Goal: Information Seeking & Learning: Learn about a topic

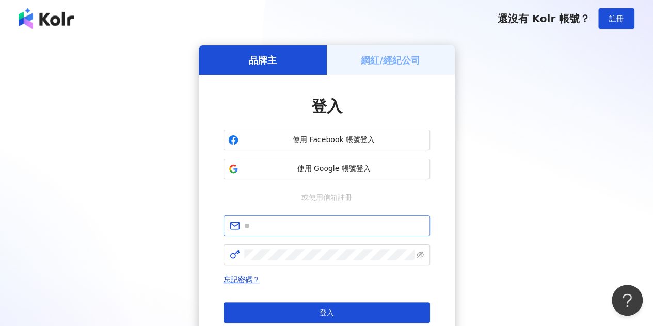
click at [308, 215] on span at bounding box center [327, 225] width 206 height 21
paste input "**********"
type input "**********"
click button "登入" at bounding box center [327, 312] width 206 height 21
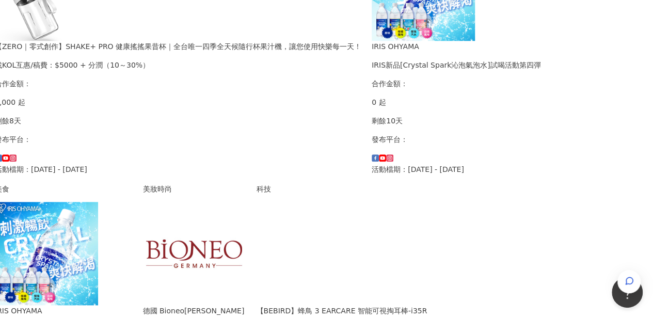
scroll to position [619, 123]
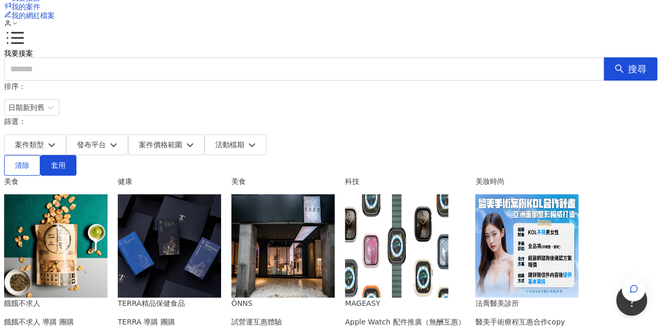
scroll to position [0, 0]
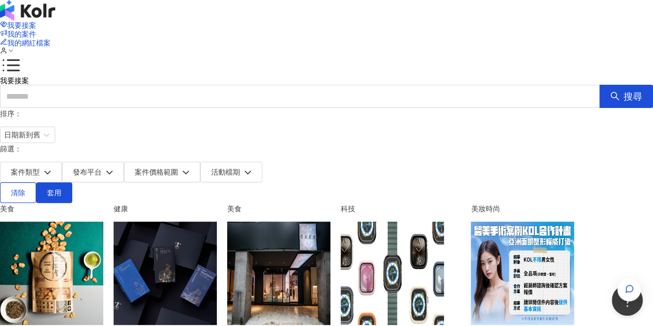
drag, startPoint x: 452, startPoint y: 206, endPoint x: 456, endPoint y: 234, distance: 28.1
click at [330, 234] on img at bounding box center [278, 272] width 103 height 103
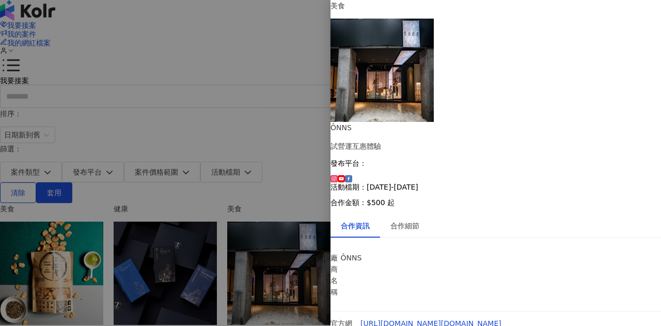
click at [419, 220] on div "合作細節" at bounding box center [404, 225] width 29 height 11
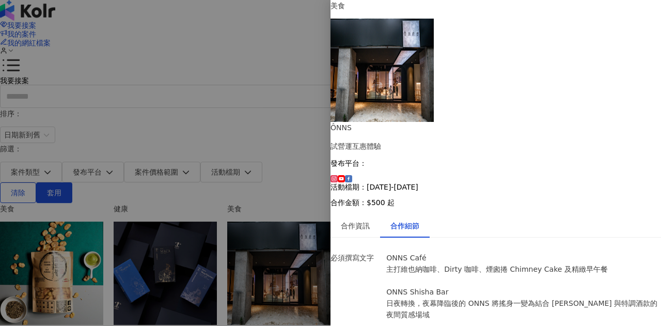
scroll to position [286, 0]
click at [236, 160] on div at bounding box center [330, 163] width 661 height 326
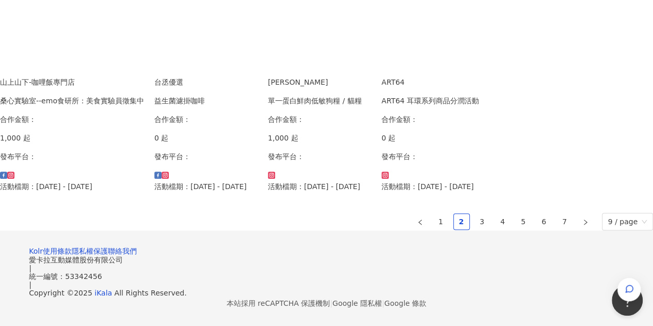
scroll to position [751, 0]
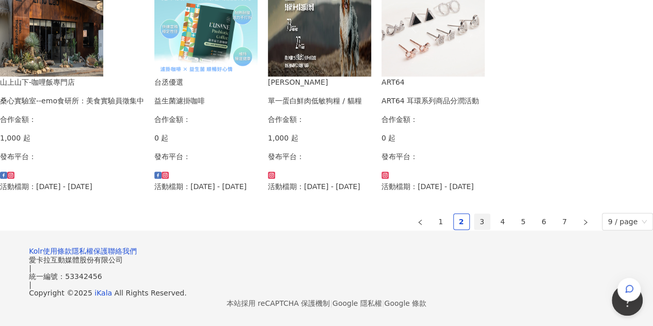
click at [474, 214] on link "3" at bounding box center [481, 221] width 15 height 15
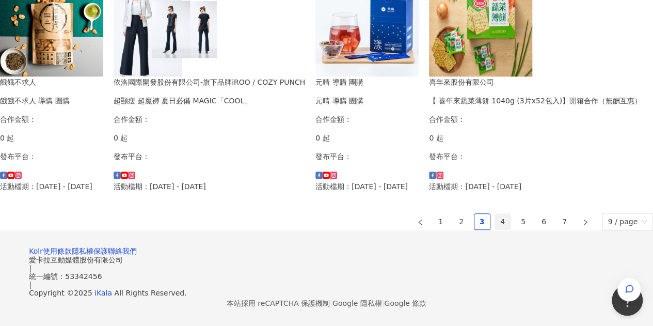
click at [495, 214] on link "4" at bounding box center [502, 221] width 15 height 15
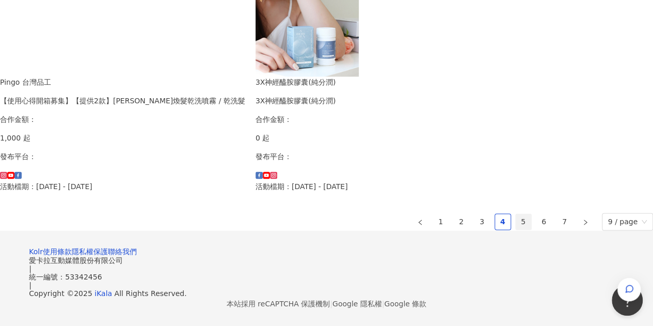
scroll to position [776, 0]
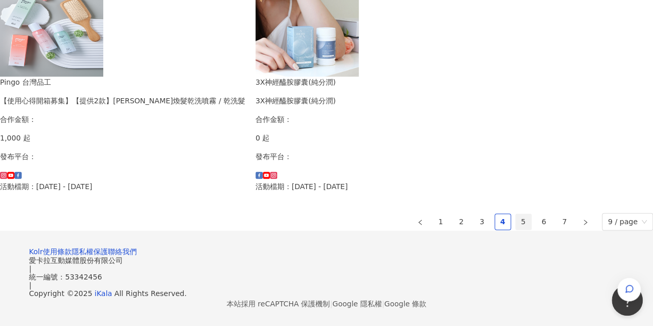
click at [516, 214] on link "5" at bounding box center [523, 221] width 15 height 15
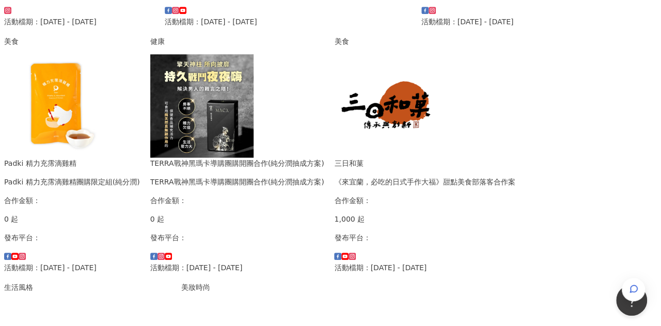
scroll to position [568, 0]
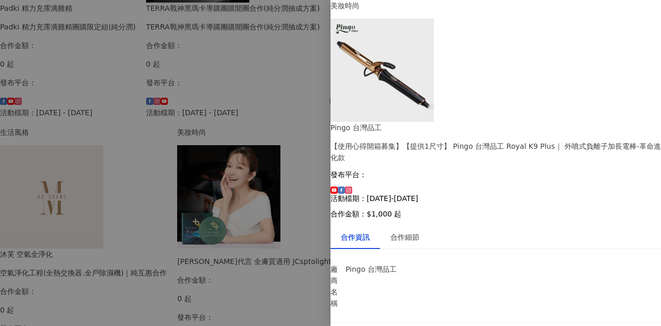
scroll to position [88, 0]
click at [419, 231] on div "合作細節" at bounding box center [404, 236] width 29 height 11
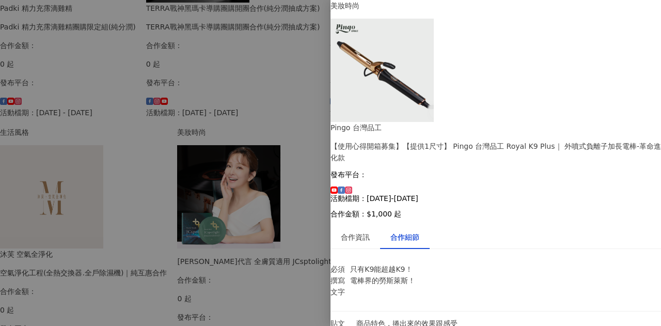
scroll to position [931, 0]
click at [279, 236] on div at bounding box center [330, 163] width 661 height 326
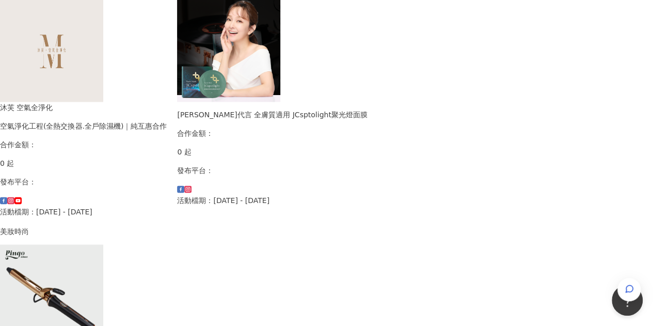
scroll to position [776, 0]
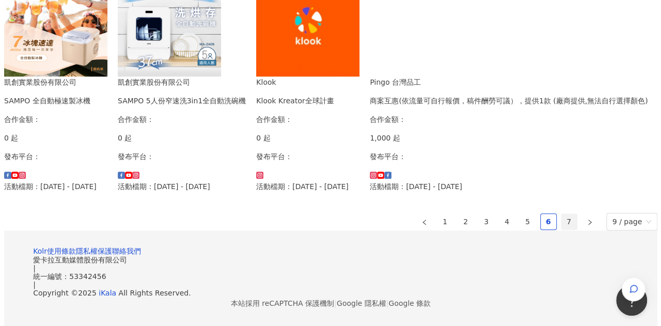
scroll to position [557, 0]
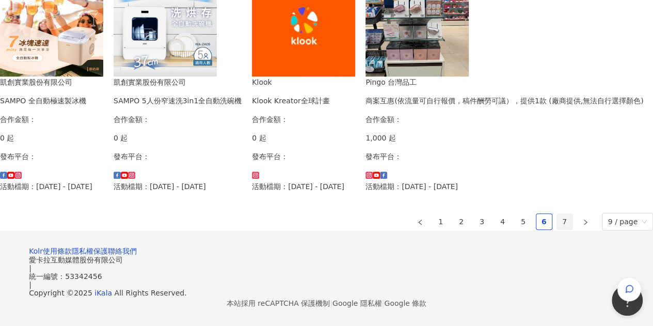
click at [469, 76] on img at bounding box center [417, 24] width 103 height 103
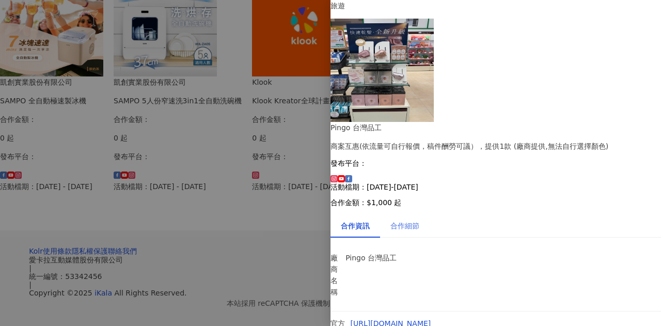
click at [412, 214] on div "合作細節" at bounding box center [405, 226] width 50 height 24
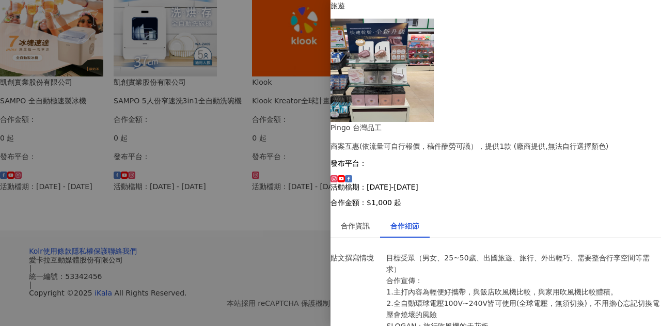
click at [131, 153] on div at bounding box center [330, 163] width 661 height 326
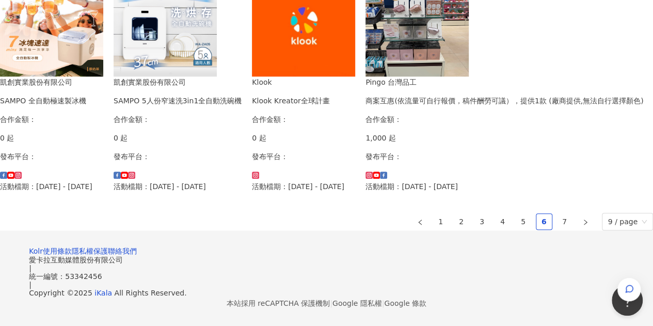
scroll to position [764, 0]
click at [557, 214] on link "7" at bounding box center [564, 221] width 15 height 15
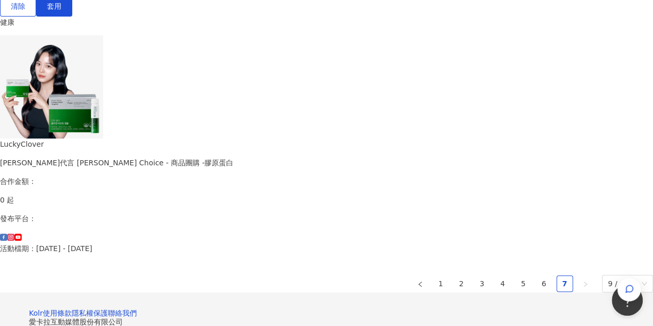
scroll to position [12, 0]
